Goal: Task Accomplishment & Management: Manage account settings

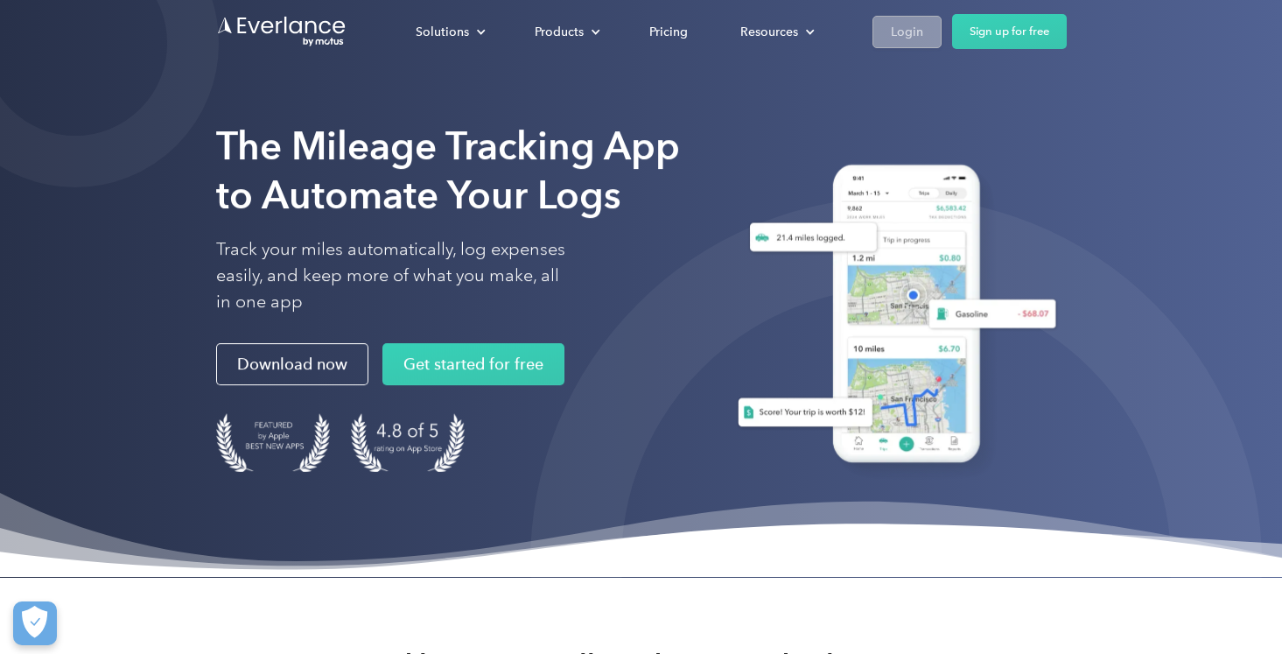
click at [904, 38] on div "Login" at bounding box center [907, 32] width 32 height 22
